Goal: Task Accomplishment & Management: Manage account settings

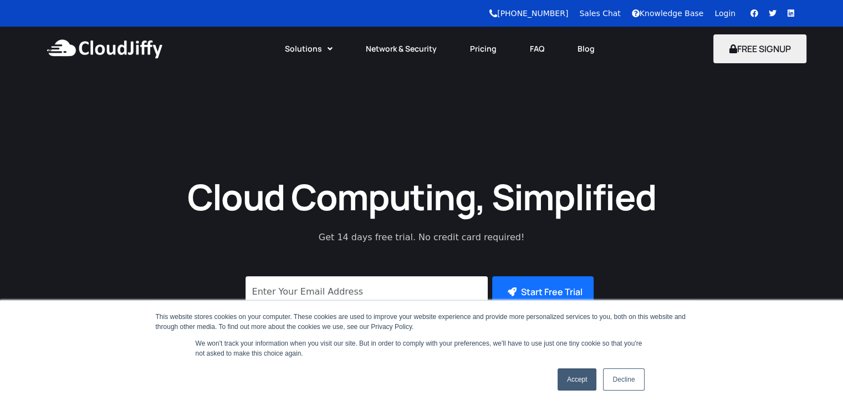
click at [733, 18] on link "Login" at bounding box center [725, 13] width 21 height 9
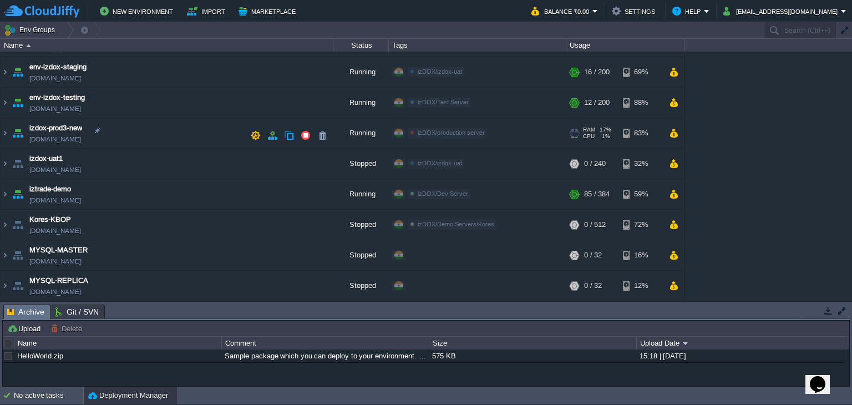
scroll to position [206, 0]
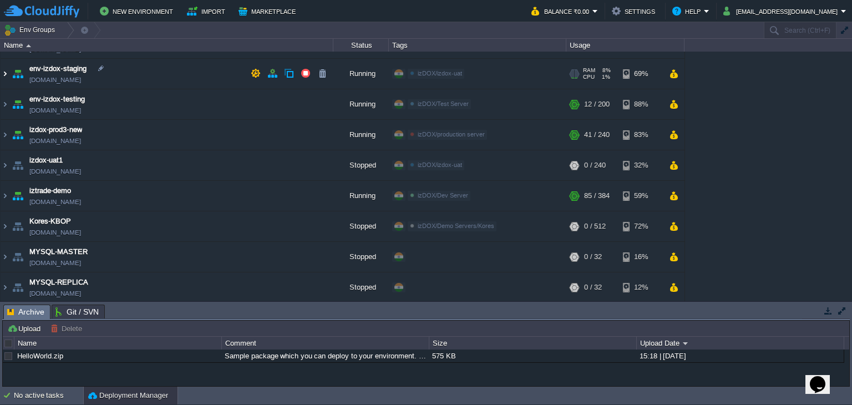
click at [8, 72] on img at bounding box center [5, 74] width 9 height 30
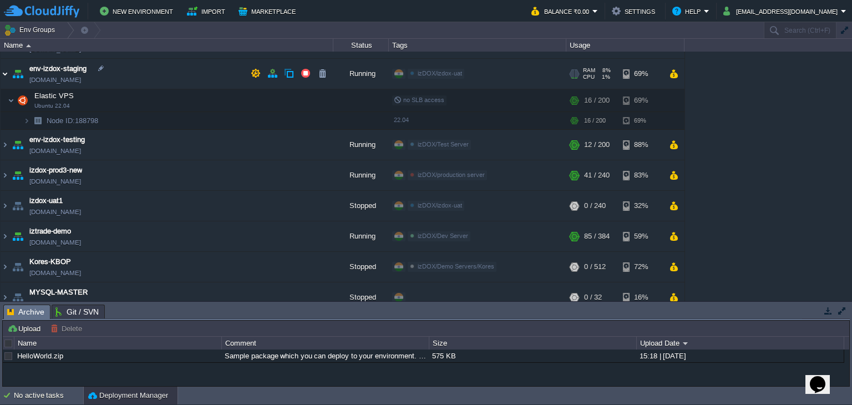
click at [8, 72] on img at bounding box center [5, 74] width 9 height 30
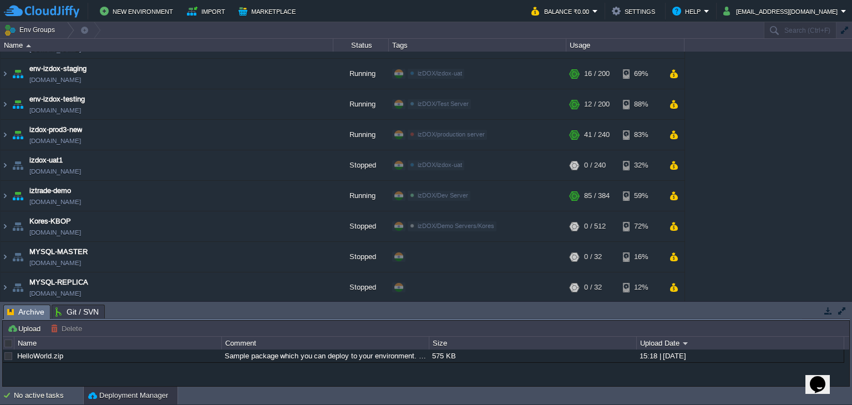
scroll to position [0, 0]
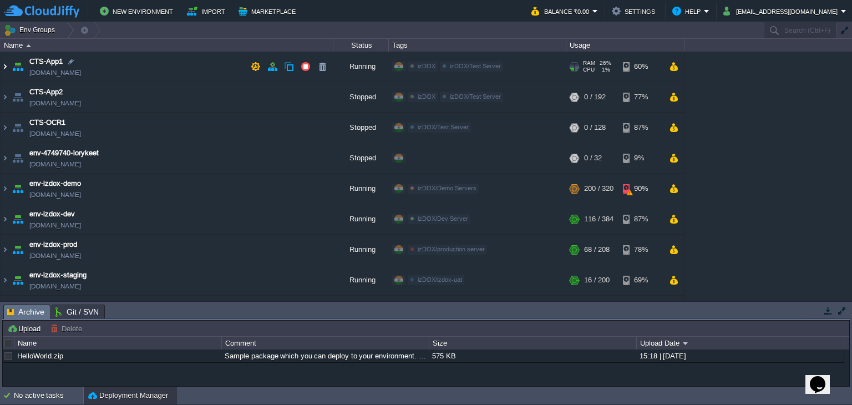
click at [4, 59] on img at bounding box center [5, 67] width 9 height 30
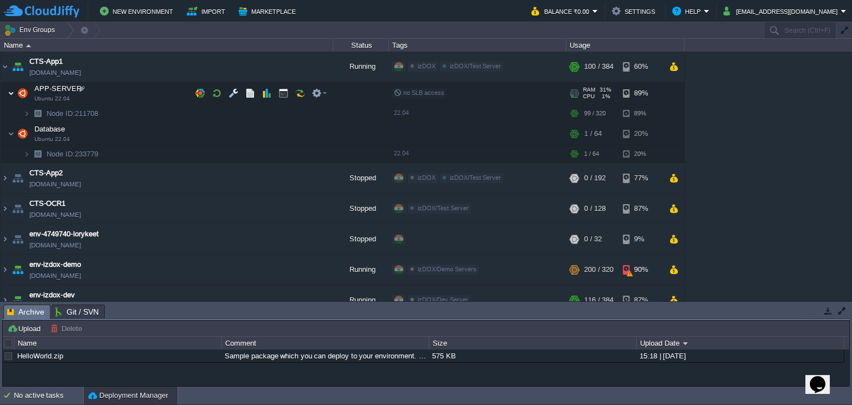
click at [12, 93] on img at bounding box center [11, 93] width 7 height 22
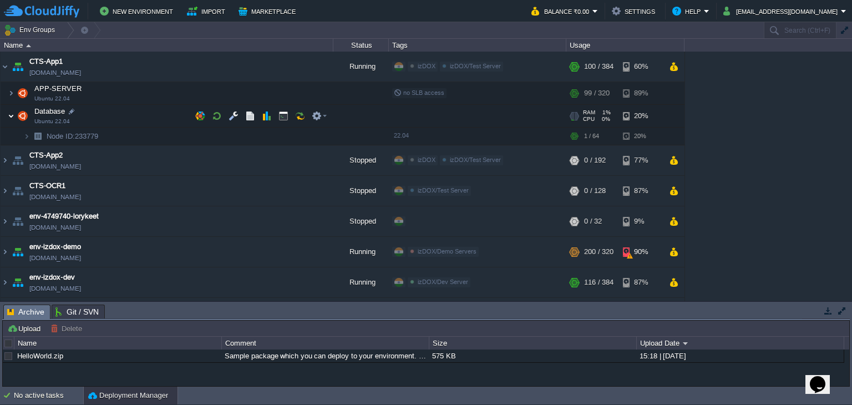
click at [11, 118] on img at bounding box center [11, 116] width 7 height 22
